Goal: Task Accomplishment & Management: Manage account settings

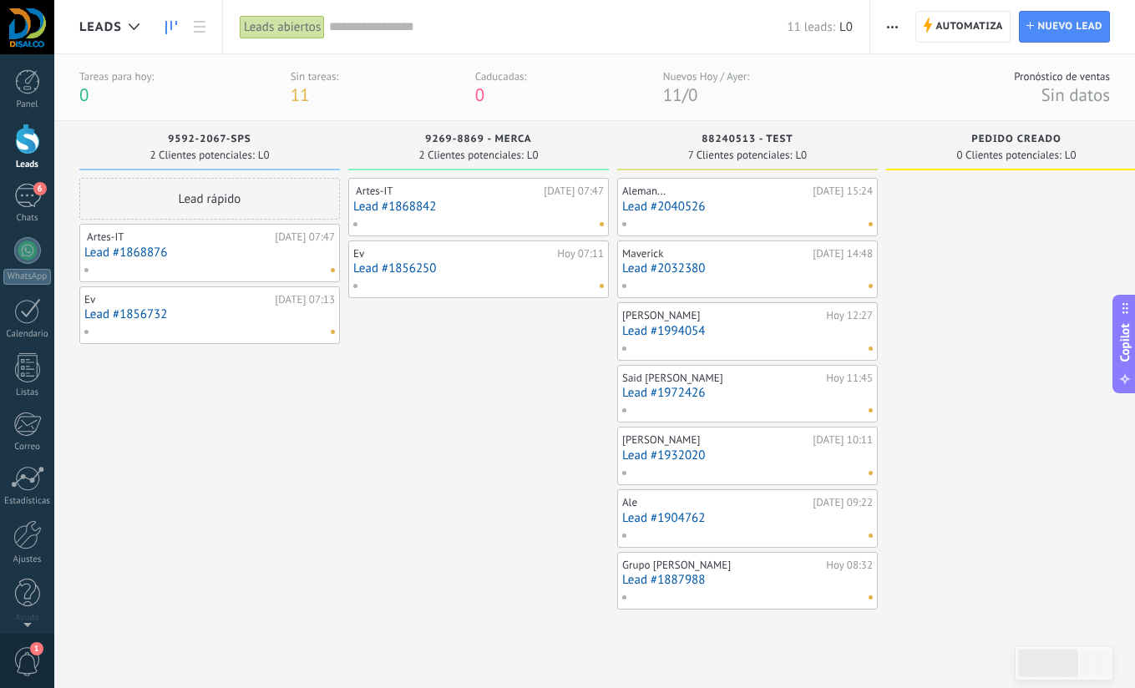
click at [473, 392] on div "️ Artes-IT ️ [DATE] 07:47 Lead #1868842 Ev [DATE] 07:11 Lead #1856250" at bounding box center [478, 413] width 261 height 470
click at [27, 203] on div "6" at bounding box center [27, 196] width 27 height 24
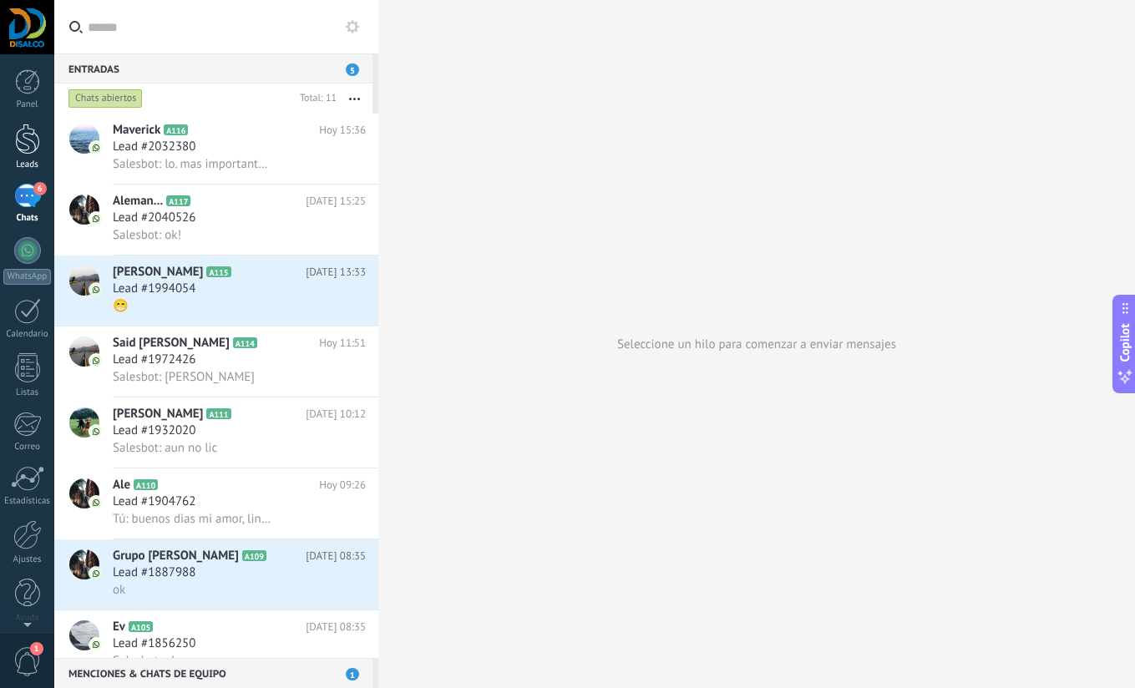
click at [27, 144] on div at bounding box center [27, 139] width 25 height 31
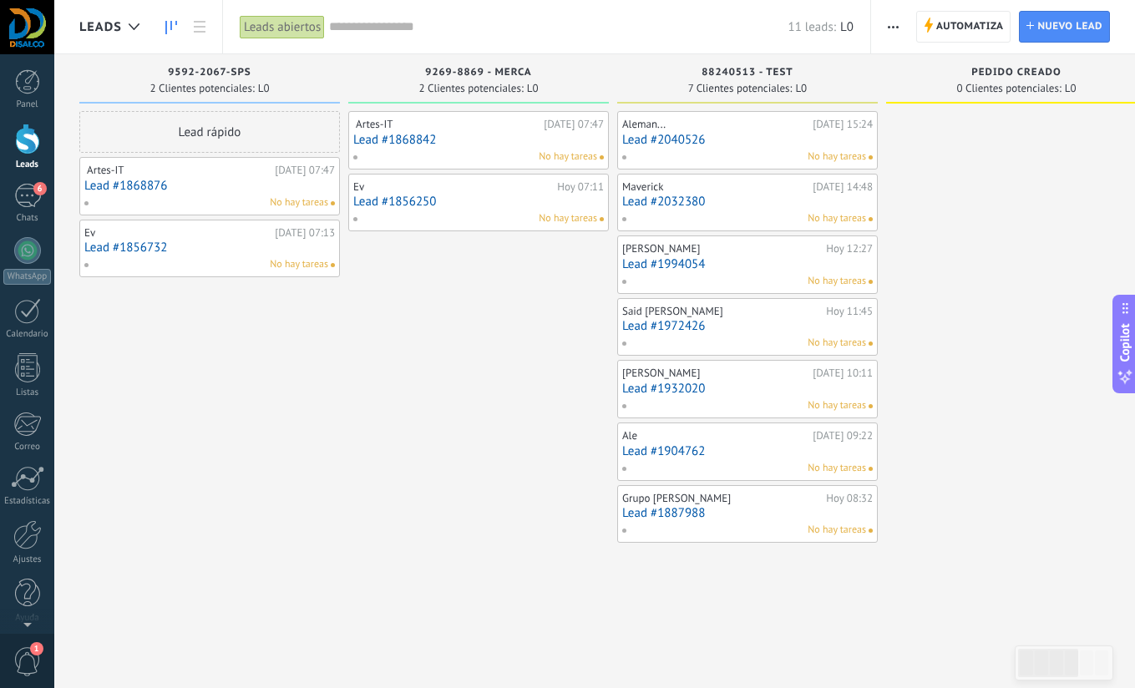
click at [583, 269] on div "️ Artes-IT ️ [DATE] 07:47 Lead #1868842 No hay tareas Ev [DATE] 07:11 Lead #185…" at bounding box center [478, 346] width 261 height 470
click at [670, 265] on link "Lead #1994054" at bounding box center [747, 264] width 250 height 14
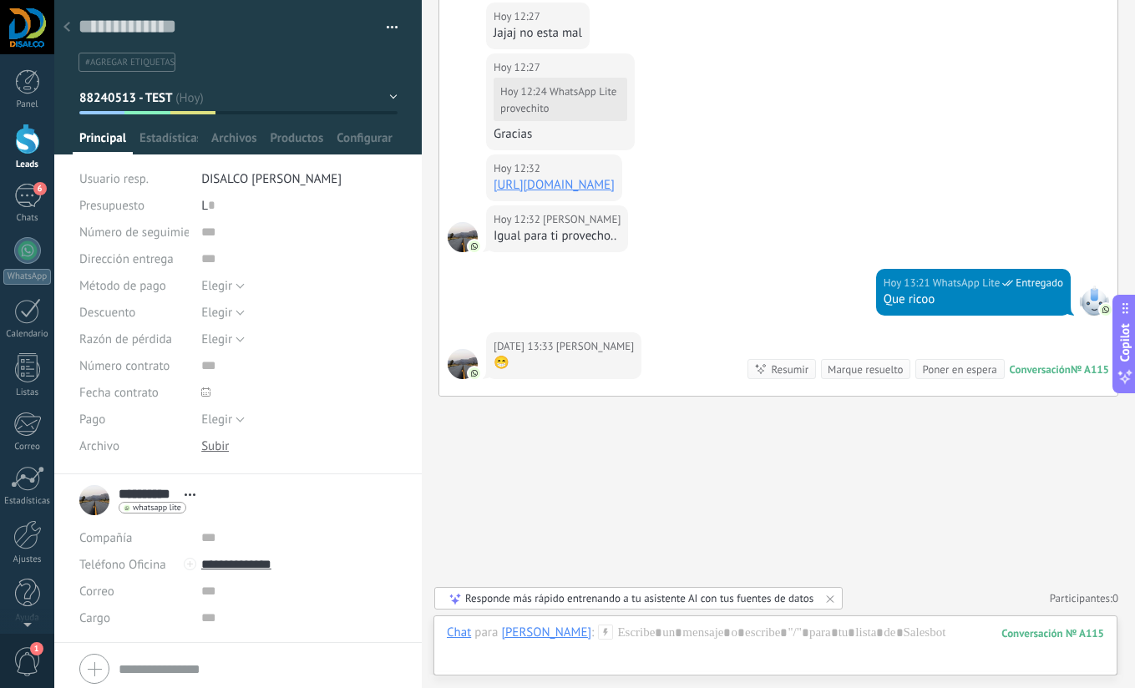
click at [32, 144] on div at bounding box center [27, 139] width 25 height 31
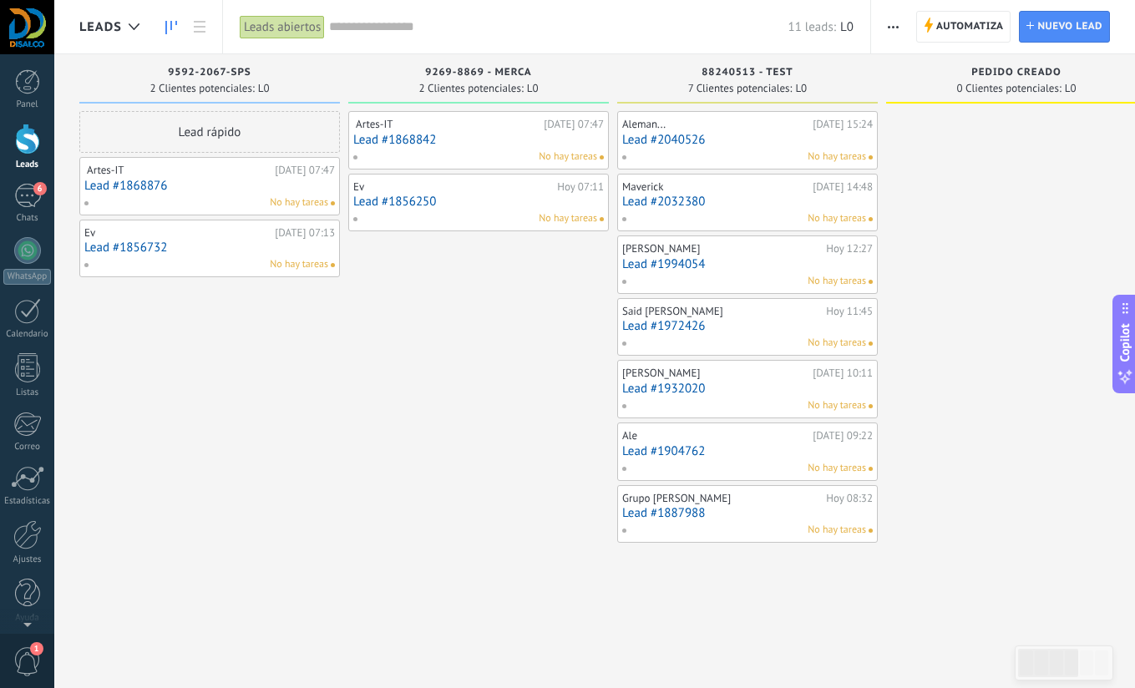
click at [277, 336] on div "Lead rápido ️ Artes-IT ️ [DATE] 07:47 Lead #1868876 No hay tareas Ev [DATE] 07:…" at bounding box center [209, 346] width 261 height 470
click at [316, 387] on div "Lead rápido ️ Artes-IT ️ [DATE] 07:47 Lead #1868876 No hay tareas Ev [DATE] 07:…" at bounding box center [209, 346] width 261 height 470
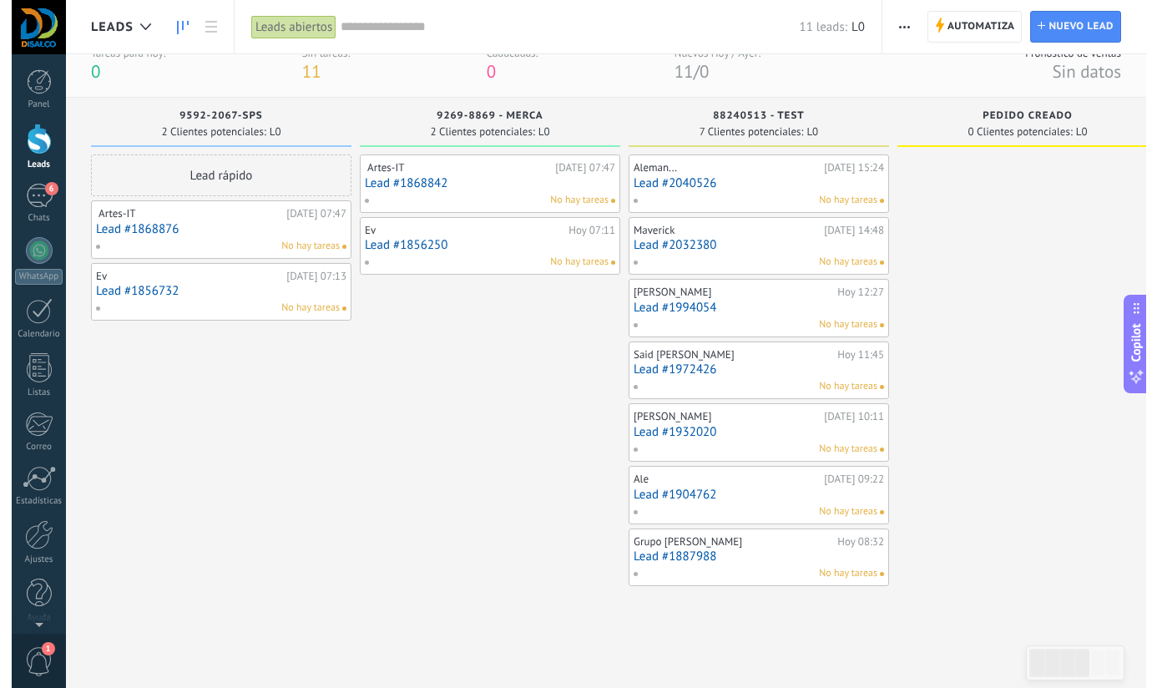
scroll to position [25, 0]
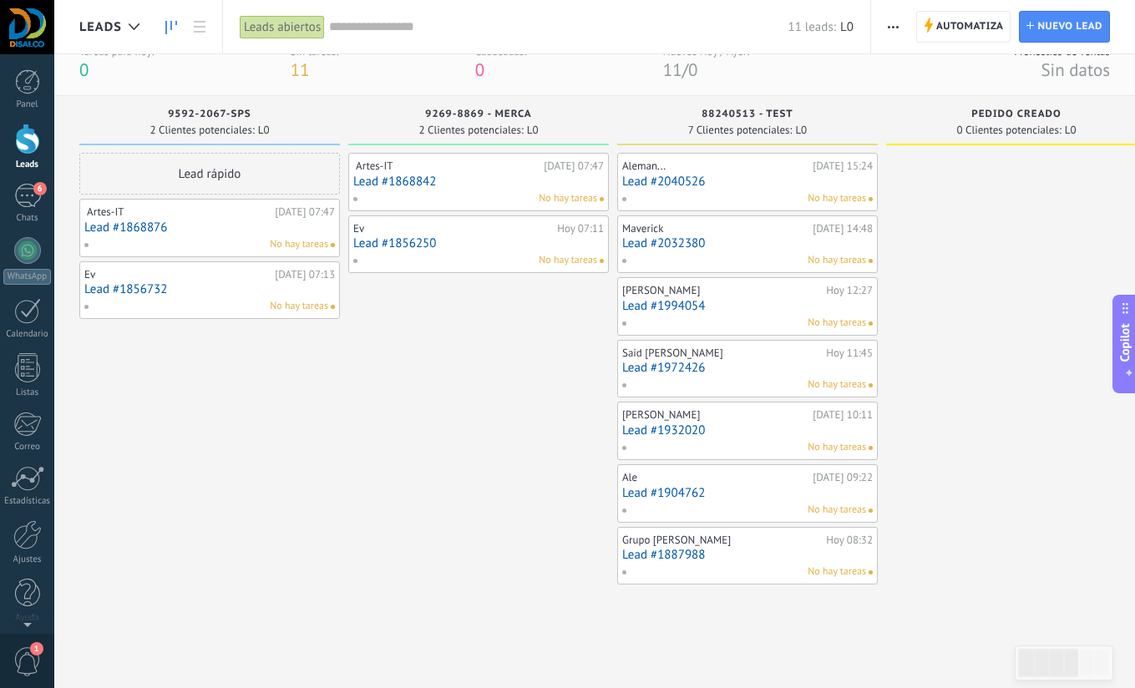
drag, startPoint x: 1112, startPoint y: 443, endPoint x: 1124, endPoint y: 448, distance: 12.4
click at [1112, 443] on div at bounding box center [1016, 388] width 261 height 470
type textarea "**********"
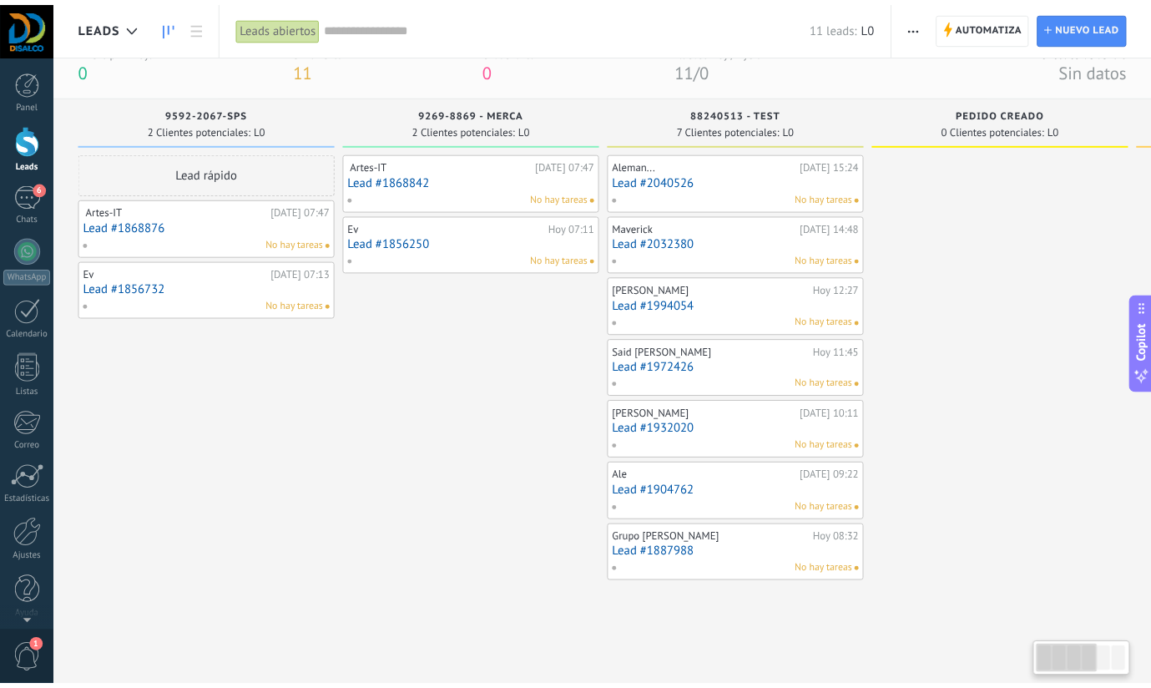
scroll to position [16, 0]
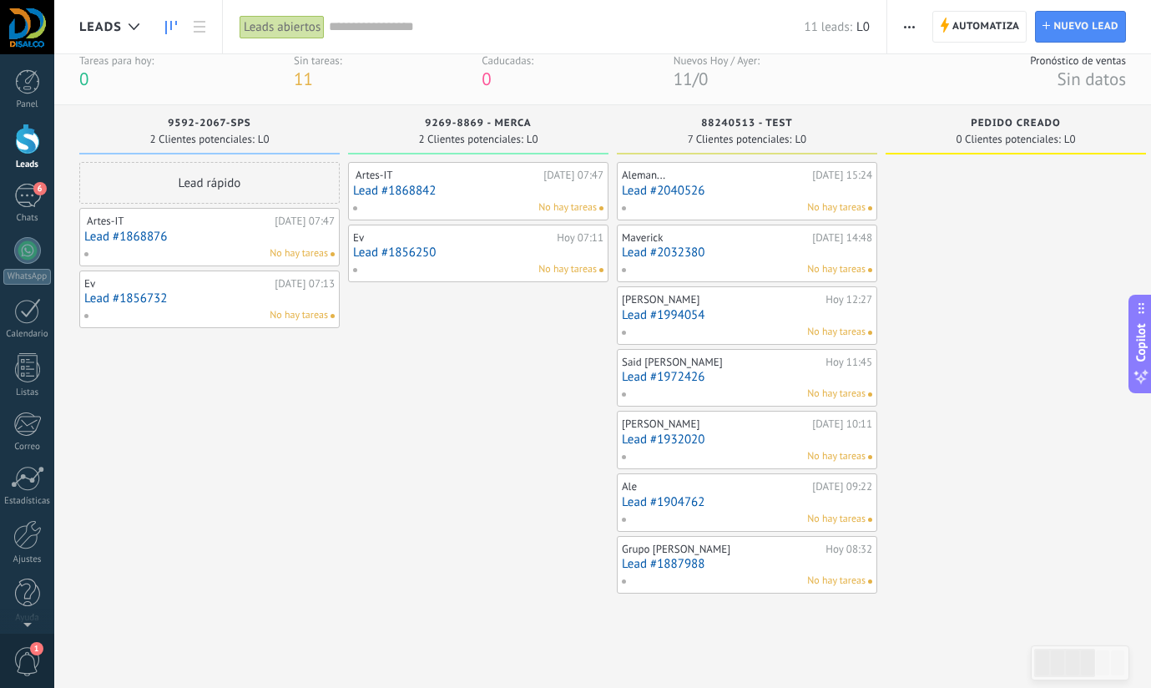
click at [1061, 393] on div at bounding box center [1016, 378] width 261 height 432
click at [503, 351] on div "️ Artes-IT ️ [DATE] 07:47 Lead #1868842 No hay tareas Ev [DATE] 07:11 Lead #185…" at bounding box center [478, 378] width 261 height 432
drag, startPoint x: 363, startPoint y: 423, endPoint x: 109, endPoint y: 72, distance: 434.1
click at [348, 389] on div "️ Artes-IT ️ [DATE] 07:47 Lead #1868842 No hay tareas Ev [DATE] 07:11 Lead #185…" at bounding box center [478, 378] width 261 height 432
